Goal: Communication & Community: Ask a question

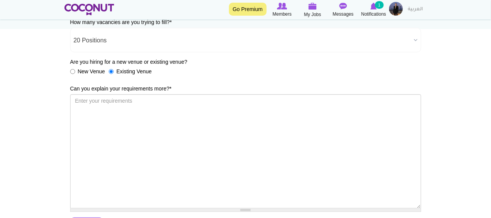
scroll to position [125, 0]
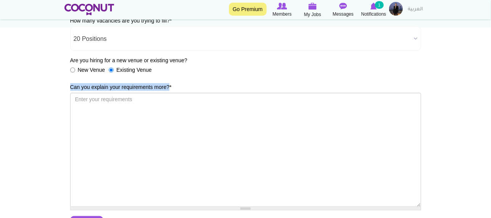
drag, startPoint x: 70, startPoint y: 86, endPoint x: 170, endPoint y: 88, distance: 99.3
click at [170, 88] on label "Can you explain your requirements more? *" at bounding box center [121, 87] width 102 height 8
copy label "Can you explain your requirements more?"
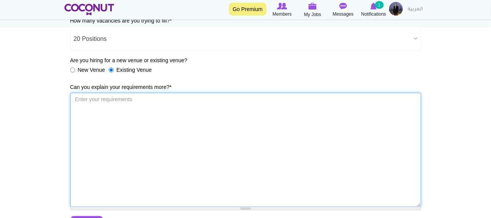
click at [107, 106] on textarea "Can you explain your requirements more? *" at bounding box center [245, 150] width 351 height 114
click at [91, 132] on textarea "Can you explain your requirements more? *" at bounding box center [245, 150] width 351 height 114
paste textarea "Specifically, what is your active candidate pool size and proven placement succ…"
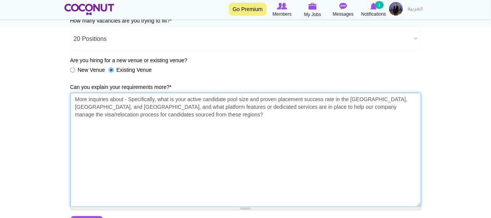
click at [346, 107] on textarea "More inquiries about - Specifically, what is your active candidate pool size an…" at bounding box center [245, 150] width 351 height 114
click at [372, 107] on textarea "More inquiries about - Specifically, what is your active candidate pool size an…" at bounding box center [245, 150] width 351 height 114
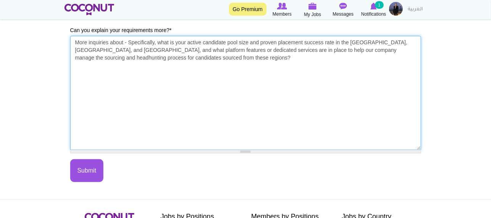
scroll to position [183, 0]
type textarea "More inquiries about - Specifically, what is your active candidate pool size an…"
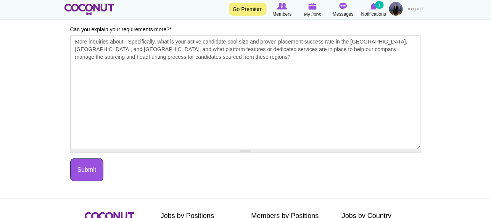
click at [95, 172] on button "Submit" at bounding box center [87, 169] width 34 height 23
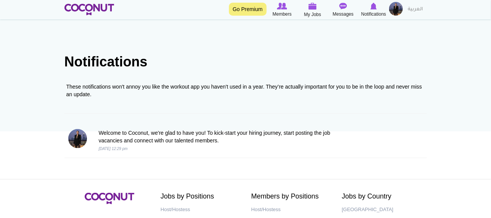
scroll to position [21, 0]
